Goal: Find specific page/section: Find specific page/section

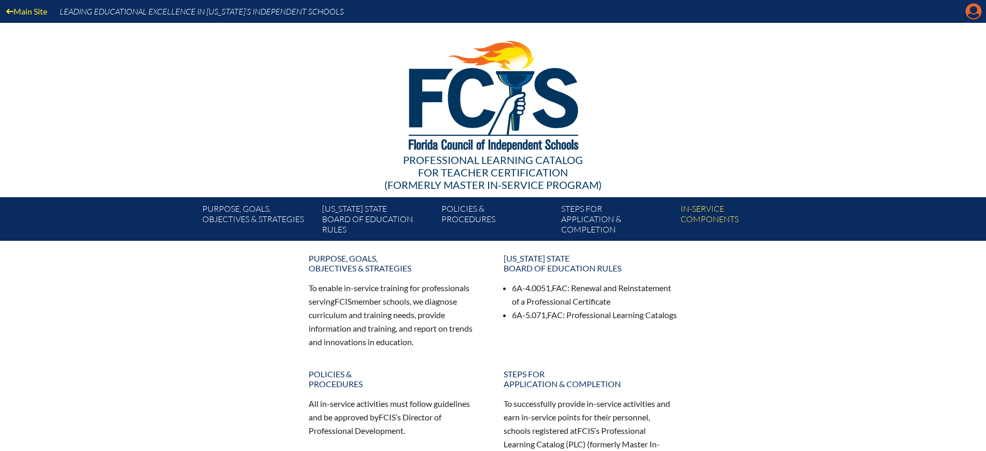
click at [967, 13] on icon at bounding box center [974, 12] width 16 height 16
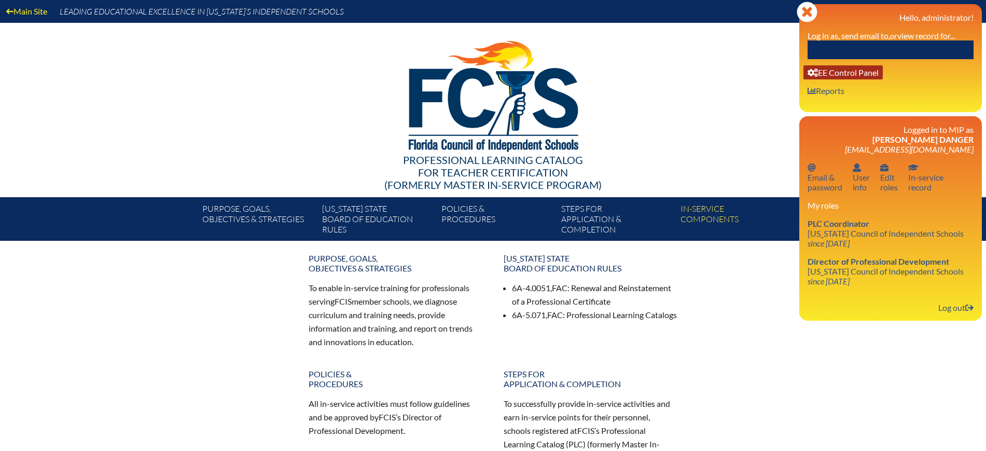
click at [864, 72] on link "User info EE Control Panel" at bounding box center [842, 72] width 79 height 14
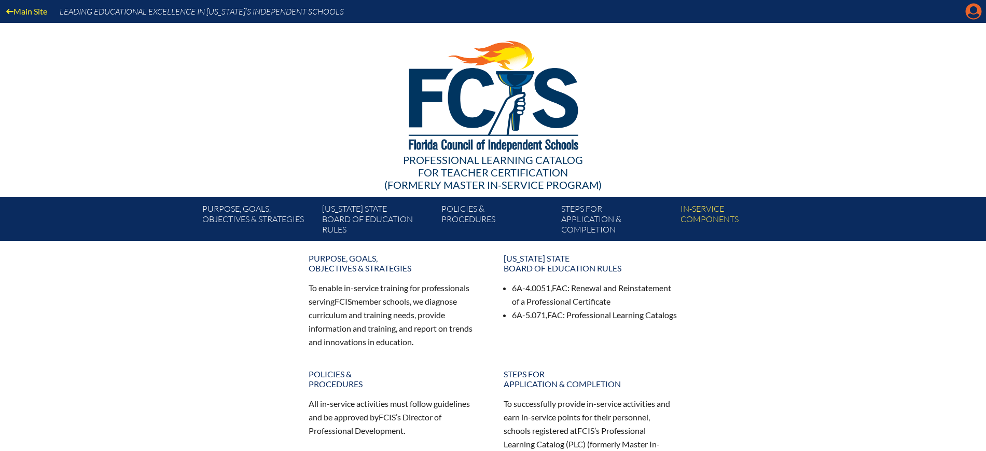
click at [970, 14] on icon "Manage Account" at bounding box center [973, 11] width 17 height 17
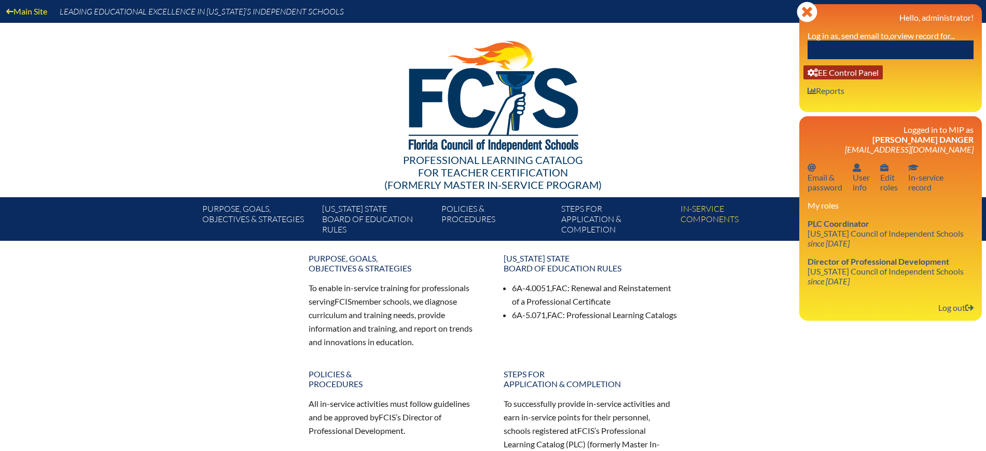
click at [866, 70] on link "User info EE Control Panel" at bounding box center [842, 72] width 79 height 14
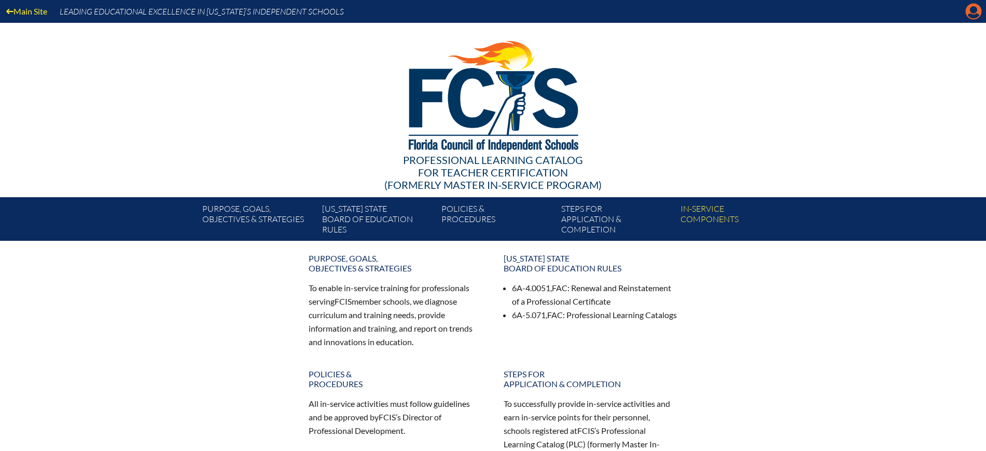
click at [969, 9] on icon at bounding box center [974, 12] width 16 height 16
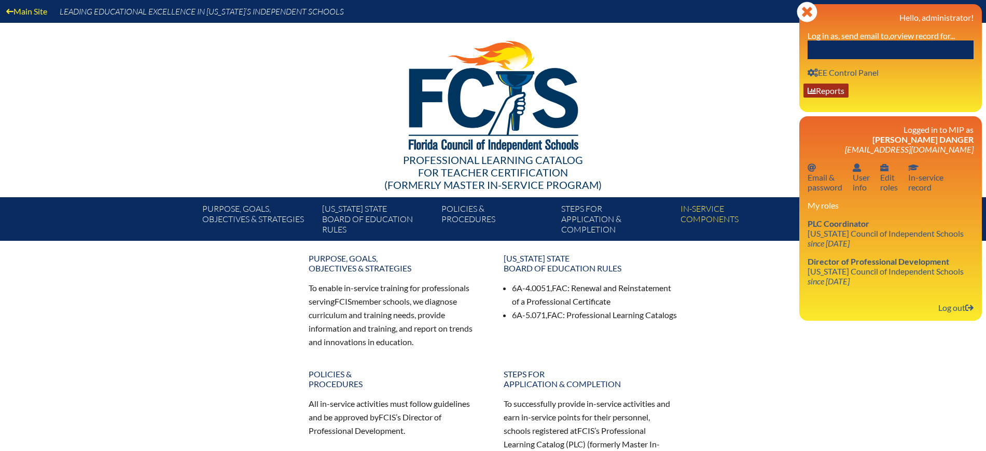
click at [849, 94] on link "User info Reports" at bounding box center [825, 91] width 45 height 14
click at [849, 75] on link "User info EE Control Panel" at bounding box center [842, 72] width 79 height 14
